Goal: Navigation & Orientation: Find specific page/section

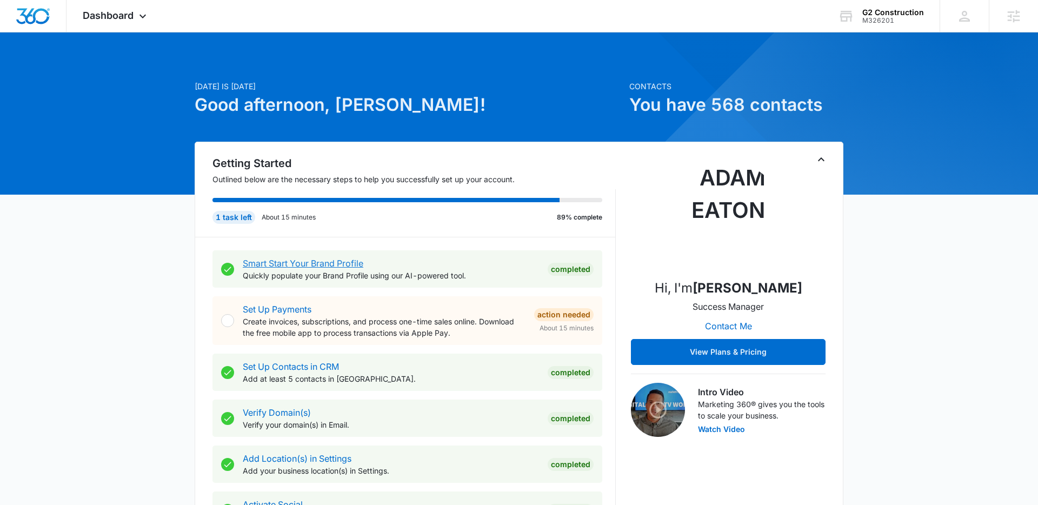
click at [278, 264] on link "Smart Start Your Brand Profile" at bounding box center [303, 263] width 121 height 11
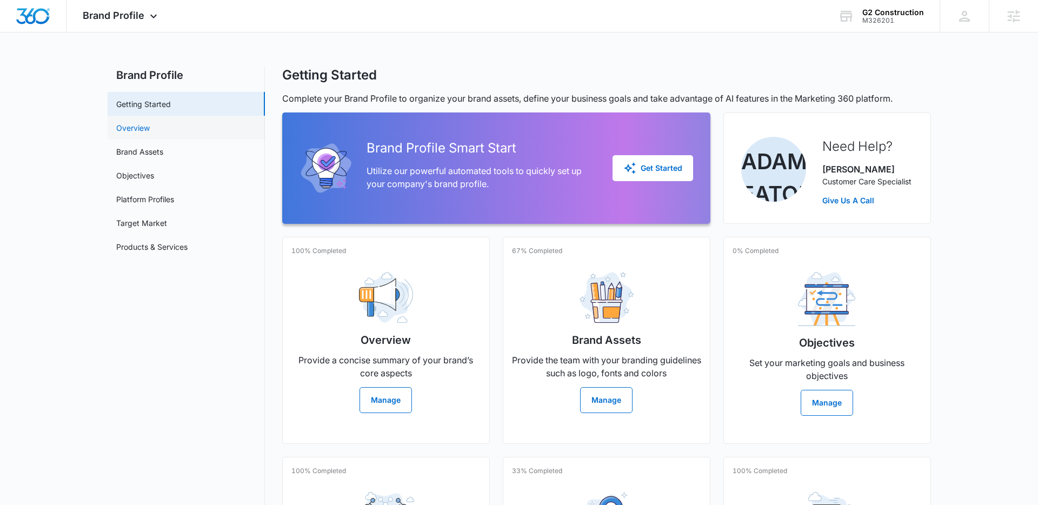
click at [138, 131] on link "Overview" at bounding box center [133, 127] width 34 height 11
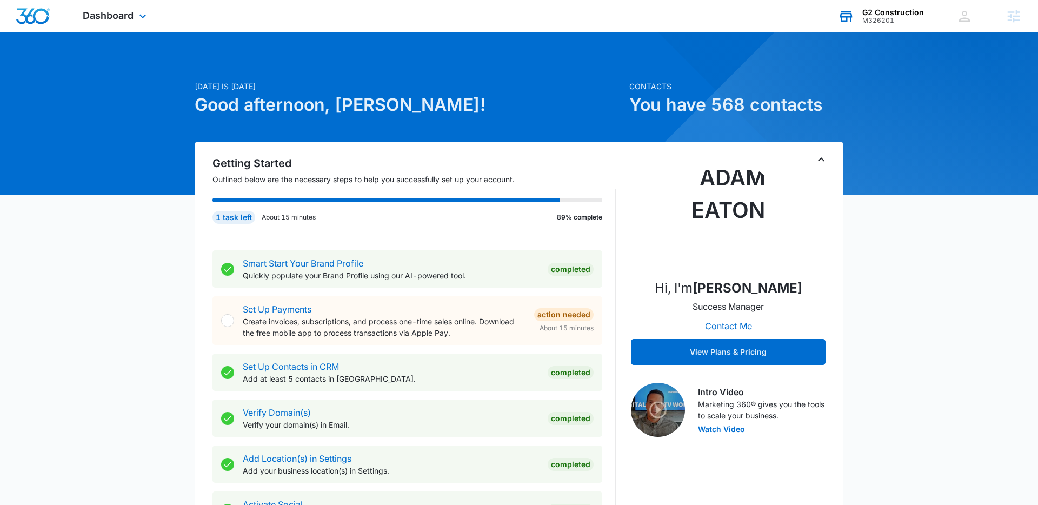
click at [870, 15] on div "G2 Construction" at bounding box center [894, 12] width 62 height 9
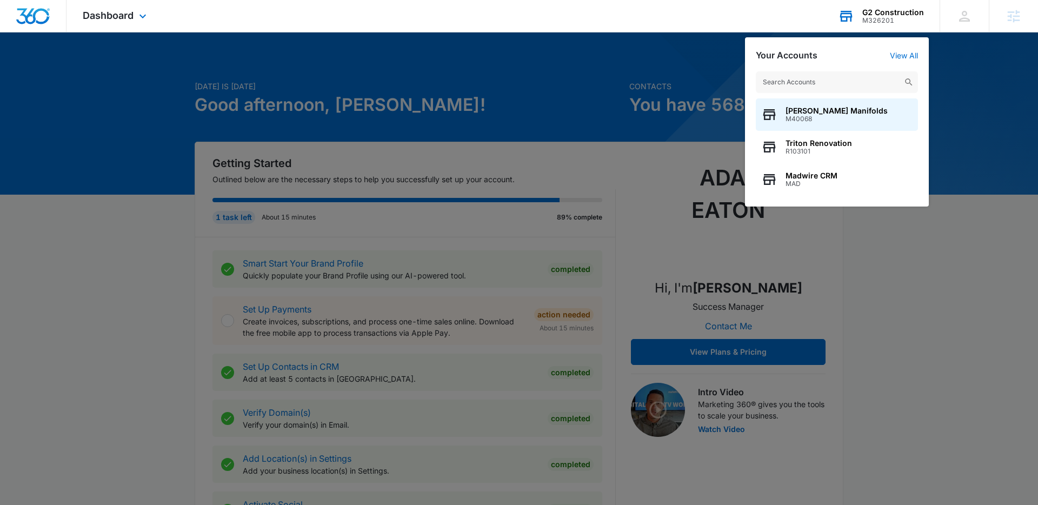
click at [844, 82] on input "text" at bounding box center [837, 82] width 162 height 22
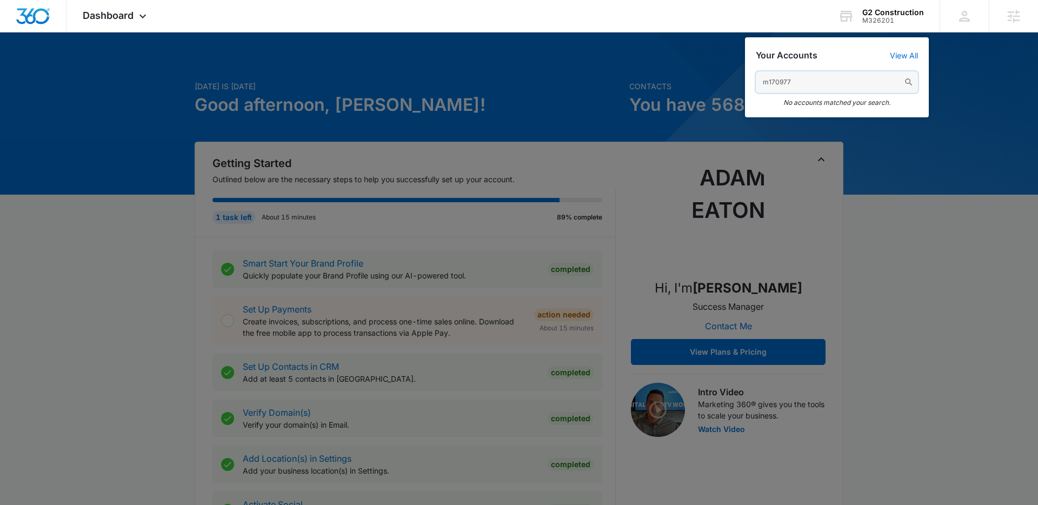
drag, startPoint x: 809, startPoint y: 84, endPoint x: 696, endPoint y: 84, distance: 113.6
click at [698, 32] on nav "Dashboard Apps Reputation Forms CRM Email Social Content Ads Intelligence Files…" at bounding box center [519, 16] width 1038 height 32
type input "[PERSON_NAME]"
